Goal: Find specific page/section: Find specific page/section

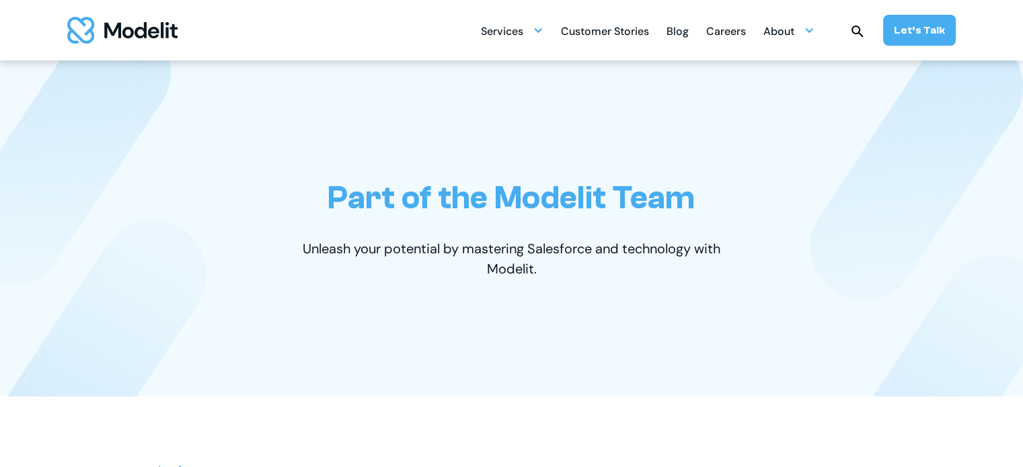
click at [753, 27] on div "Services SERVICES Salesforce implementation & consulting Salesforce AppExchange…" at bounding box center [718, 30] width 475 height 31
click at [738, 29] on div "Careers" at bounding box center [726, 33] width 40 height 26
click at [736, 30] on div "Careers" at bounding box center [726, 33] width 40 height 26
